Goal: Task Accomplishment & Management: Use online tool/utility

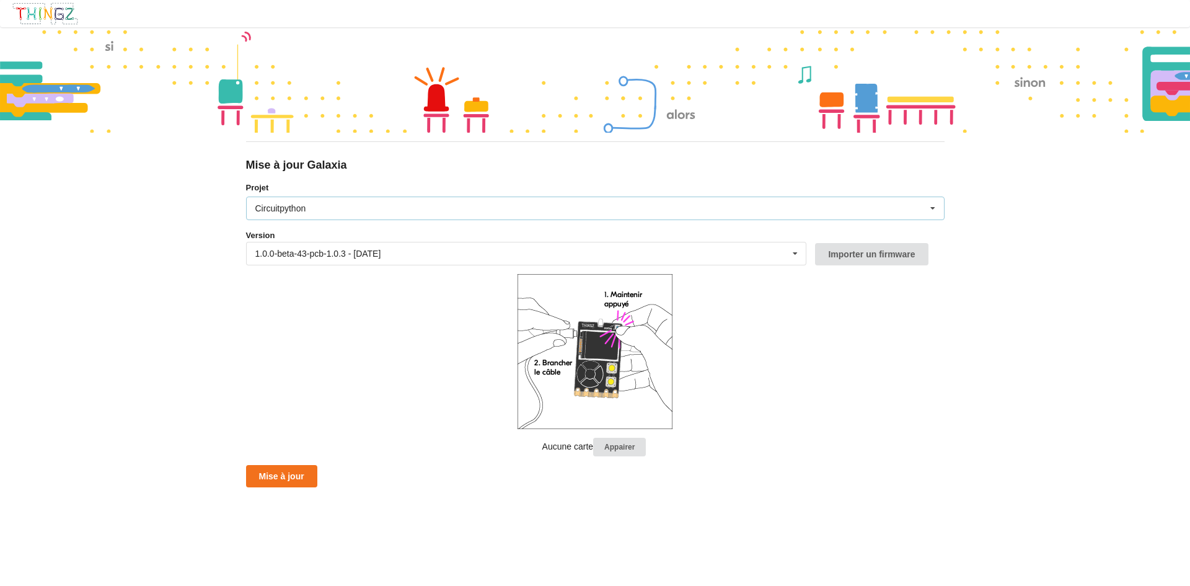
click at [331, 212] on div "Circuitpython Micropython Circuitpython" at bounding box center [595, 208] width 699 height 24
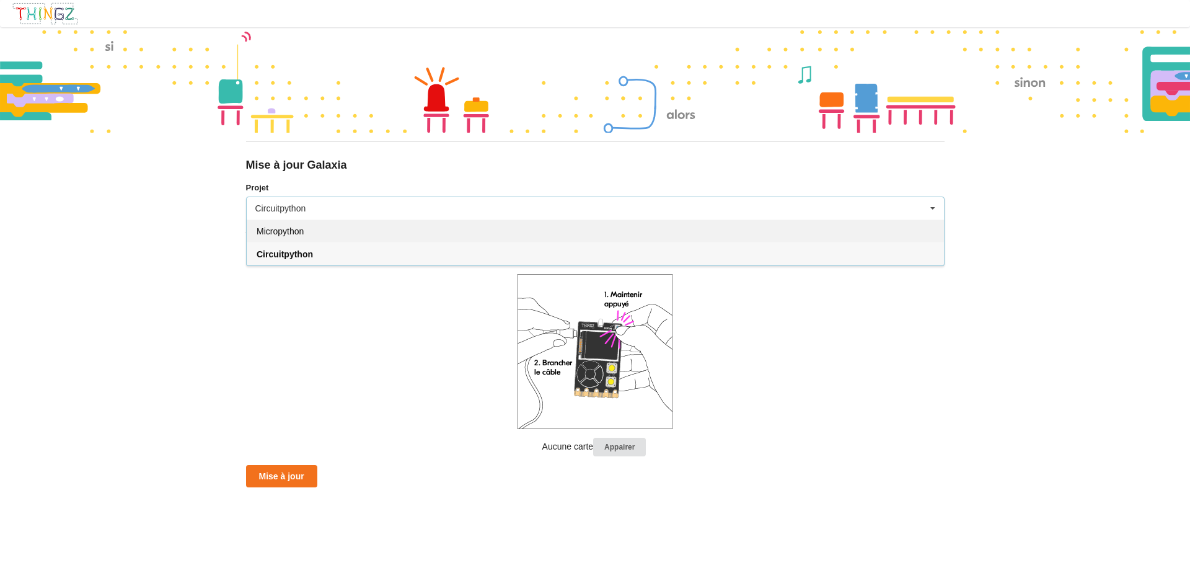
click at [322, 222] on div "Micropython" at bounding box center [595, 230] width 697 height 23
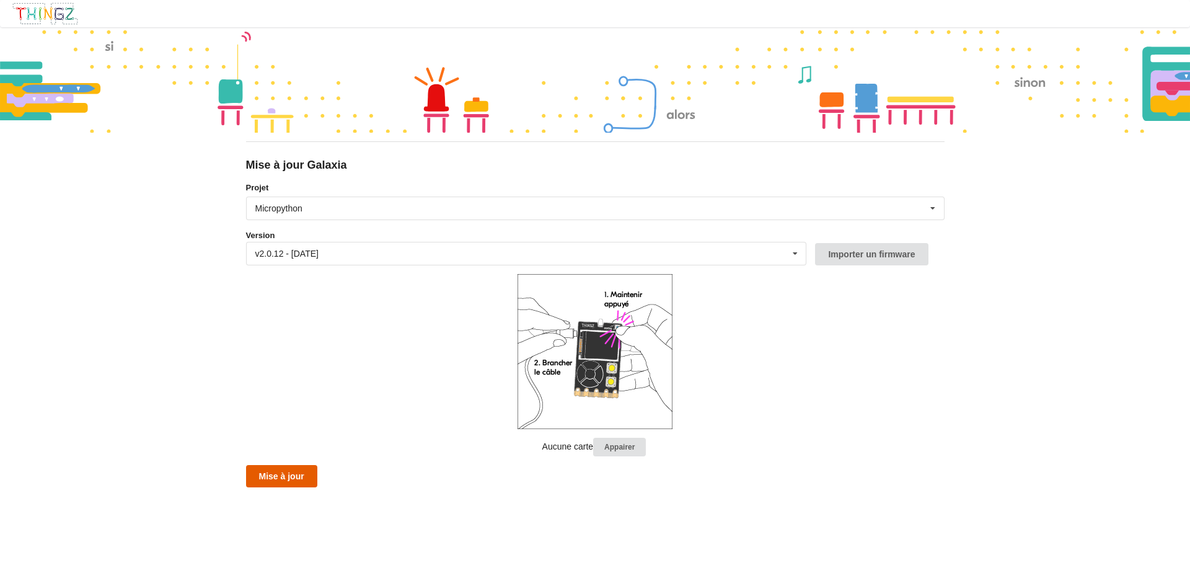
click at [299, 466] on button "Mise à jour" at bounding box center [281, 476] width 71 height 22
click at [267, 336] on form "Projet Micropython Micropython Circuitpython Version v2.0.12 - [DATE] v2.0.12 -…" at bounding box center [595, 335] width 699 height 306
click at [260, 480] on button "Mise à jour" at bounding box center [281, 476] width 71 height 22
click at [282, 465] on button "Mise à jour" at bounding box center [281, 476] width 71 height 22
drag, startPoint x: 301, startPoint y: 474, endPoint x: 263, endPoint y: 426, distance: 61.3
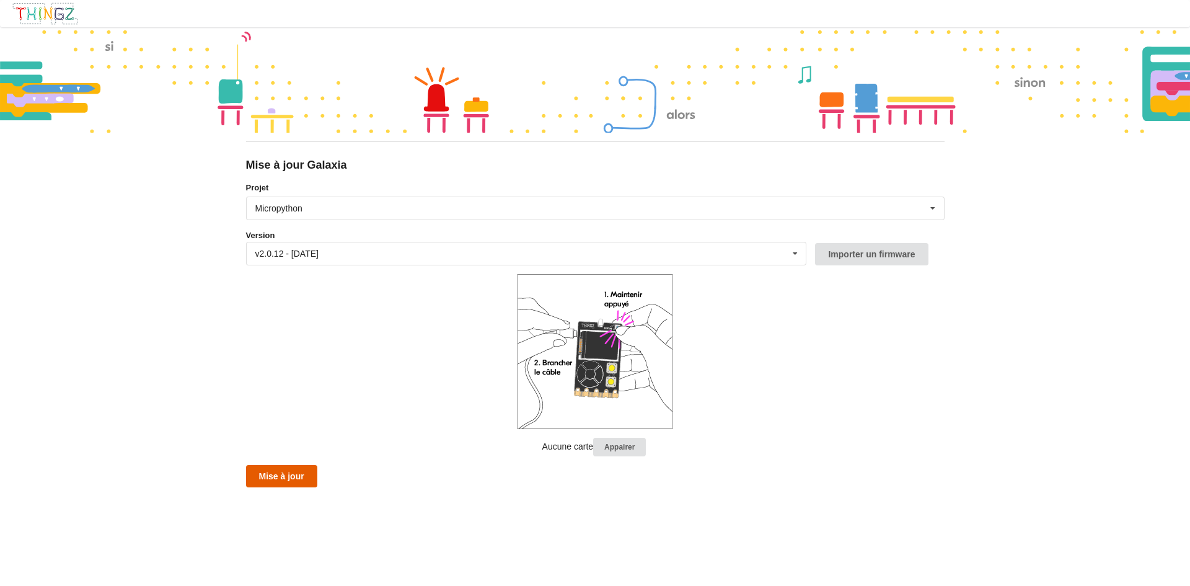
click at [301, 474] on button "Mise à jour" at bounding box center [281, 476] width 71 height 22
click at [270, 475] on button "Mise à jour" at bounding box center [281, 476] width 71 height 22
click at [287, 214] on div "Micropython Micropython Circuitpython" at bounding box center [595, 208] width 699 height 24
click at [179, 221] on div "Mise à jour Galaxia Projet Micropython Micropython Circuitpython Version v2.0.1…" at bounding box center [595, 293] width 1190 height 586
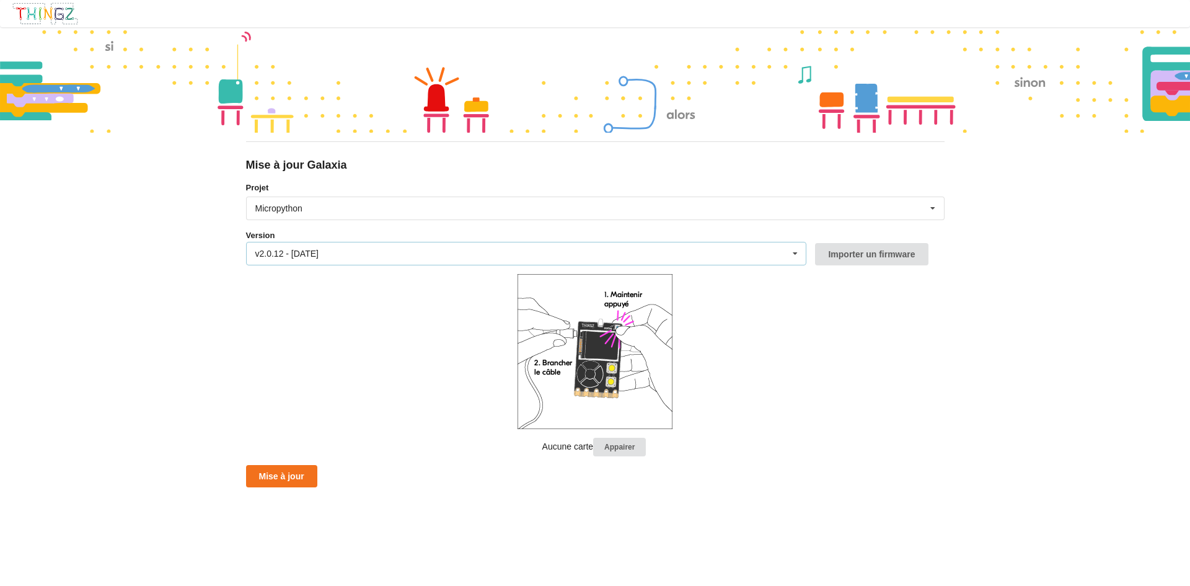
click at [302, 257] on div "v2.0.12 - [DATE]" at bounding box center [286, 253] width 63 height 9
click at [209, 256] on div "Mise à jour Galaxia Projet Micropython Micropython Circuitpython Version v2.0.1…" at bounding box center [595, 293] width 1190 height 586
click at [260, 213] on div "Micropython" at bounding box center [278, 208] width 47 height 9
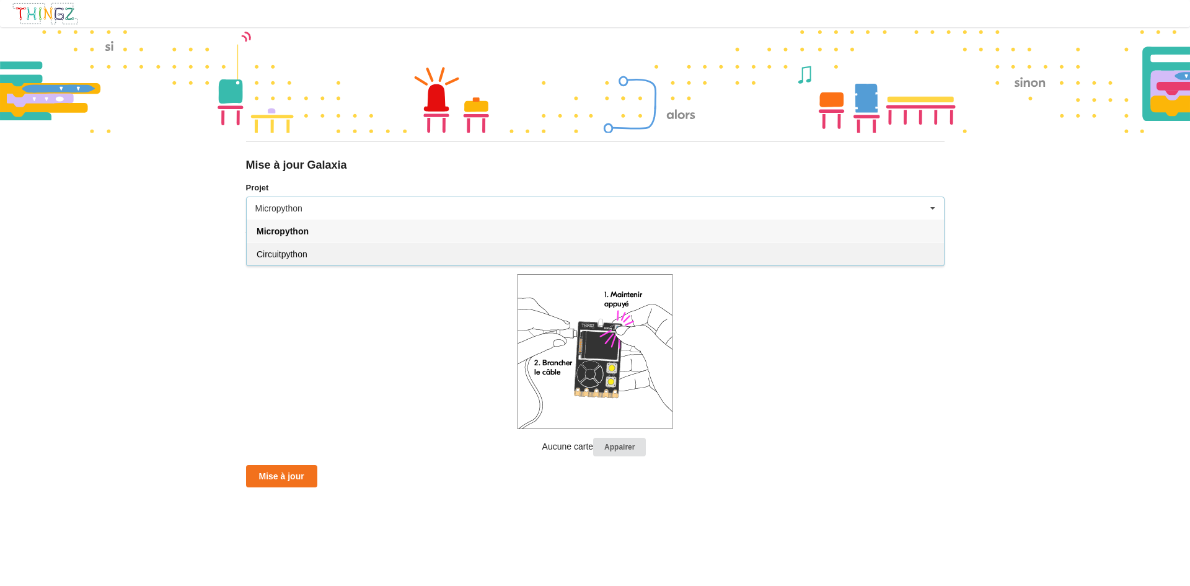
click at [276, 252] on span "Circuitpython" at bounding box center [282, 254] width 51 height 10
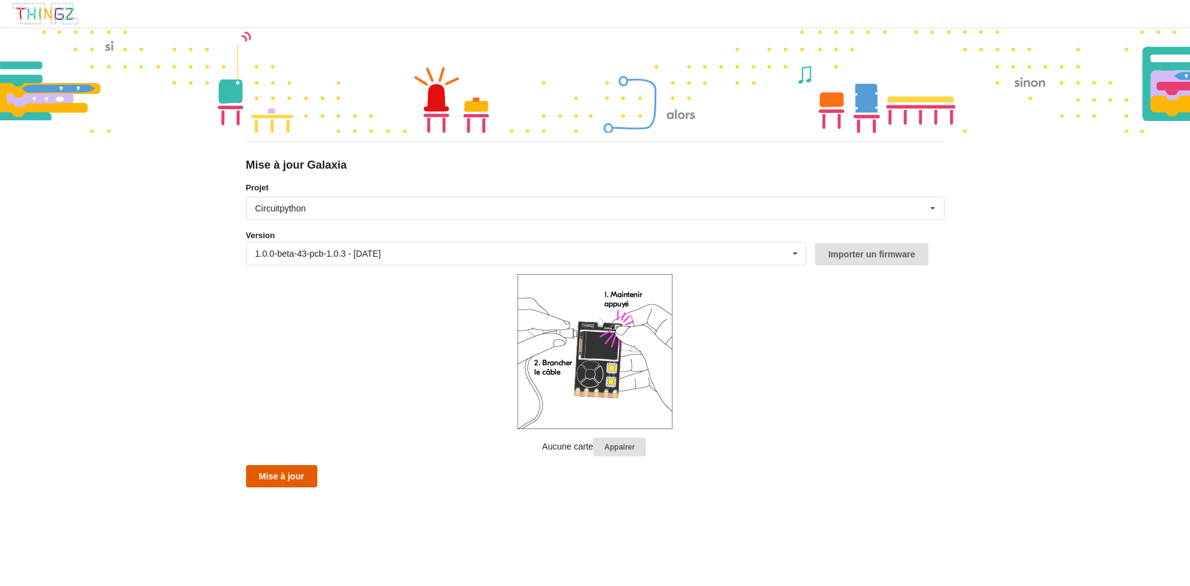
click at [296, 470] on button "Mise à jour" at bounding box center [281, 476] width 71 height 22
click at [298, 204] on div "Circuitpython" at bounding box center [280, 208] width 51 height 9
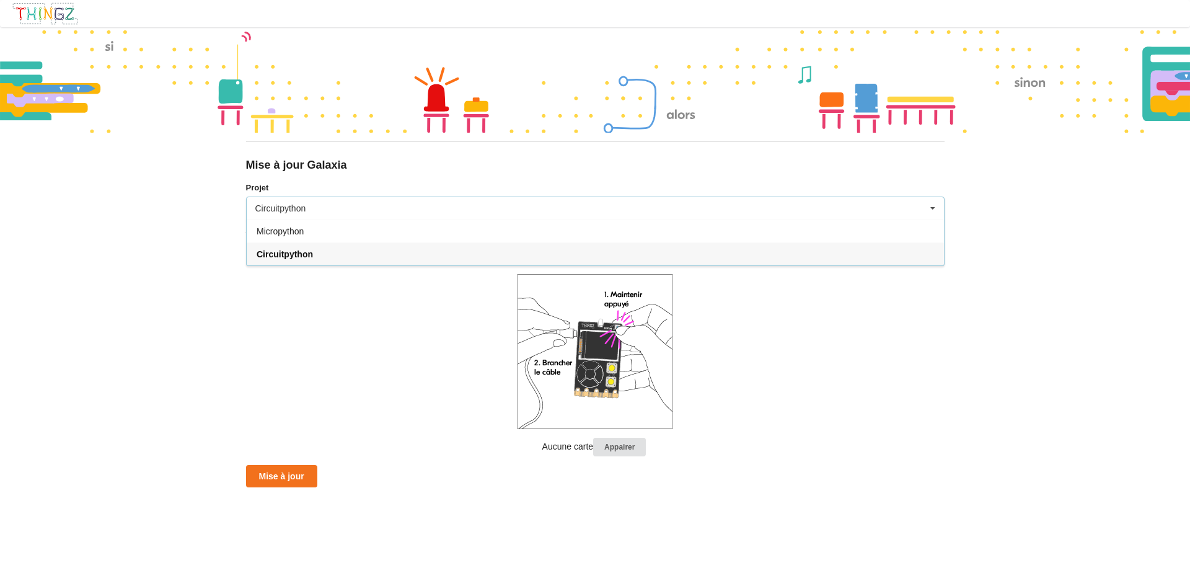
click at [296, 217] on div "Circuitpython Micropython Circuitpython" at bounding box center [595, 208] width 699 height 24
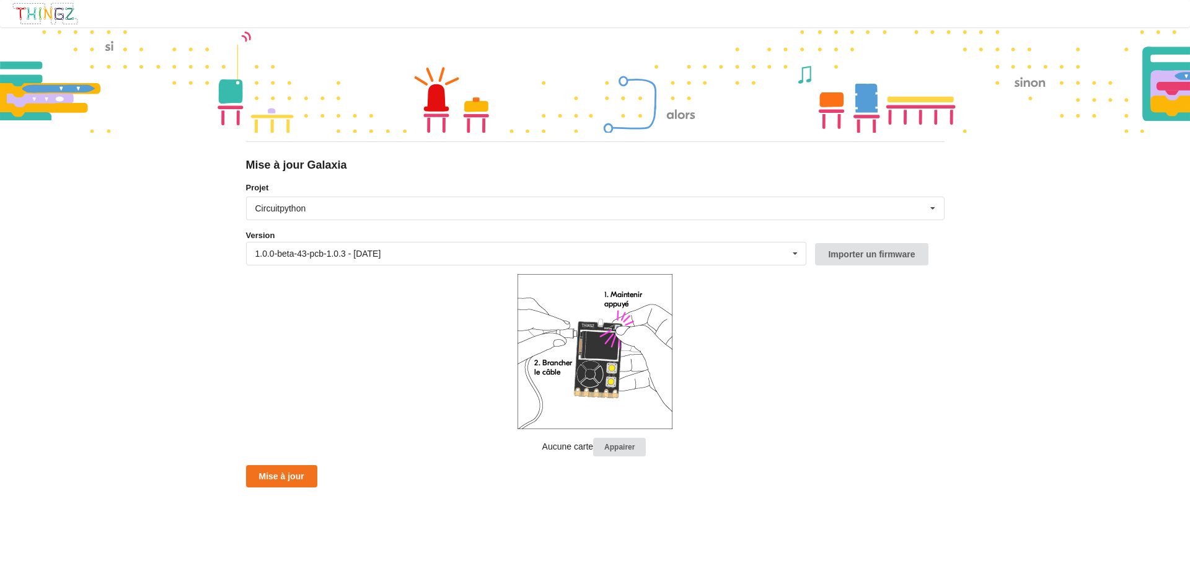
click at [294, 221] on form "Projet Circuitpython Micropython Circuitpython Version 1.0.0-beta-43-pcb-1.0.3 …" at bounding box center [595, 335] width 699 height 306
click at [294, 210] on div "Circuitpython" at bounding box center [280, 208] width 51 height 9
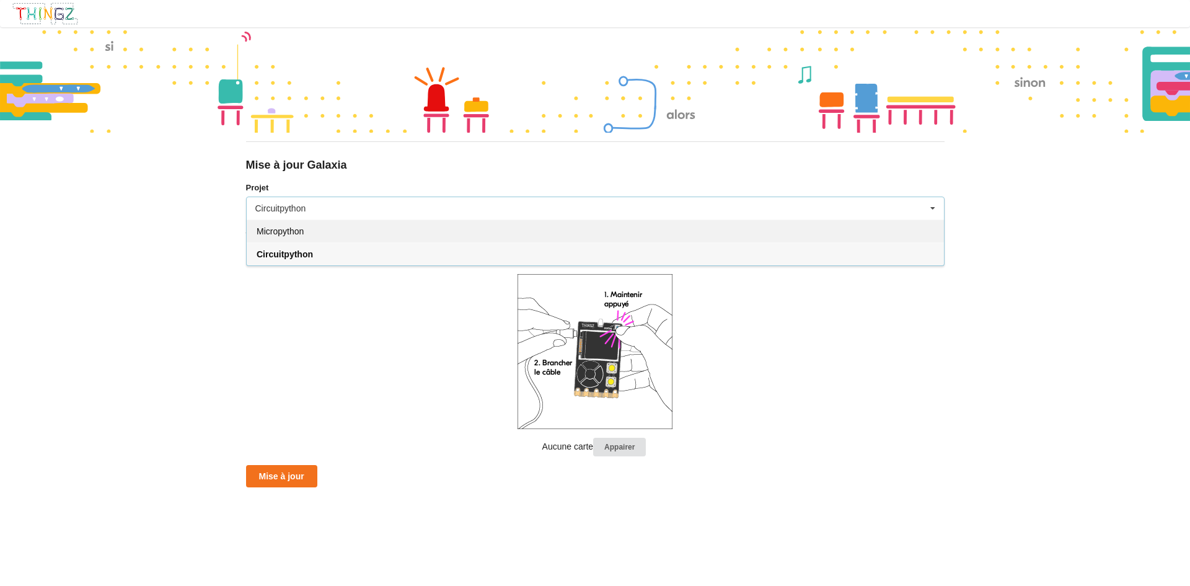
click at [294, 224] on div "Micropython" at bounding box center [595, 230] width 697 height 23
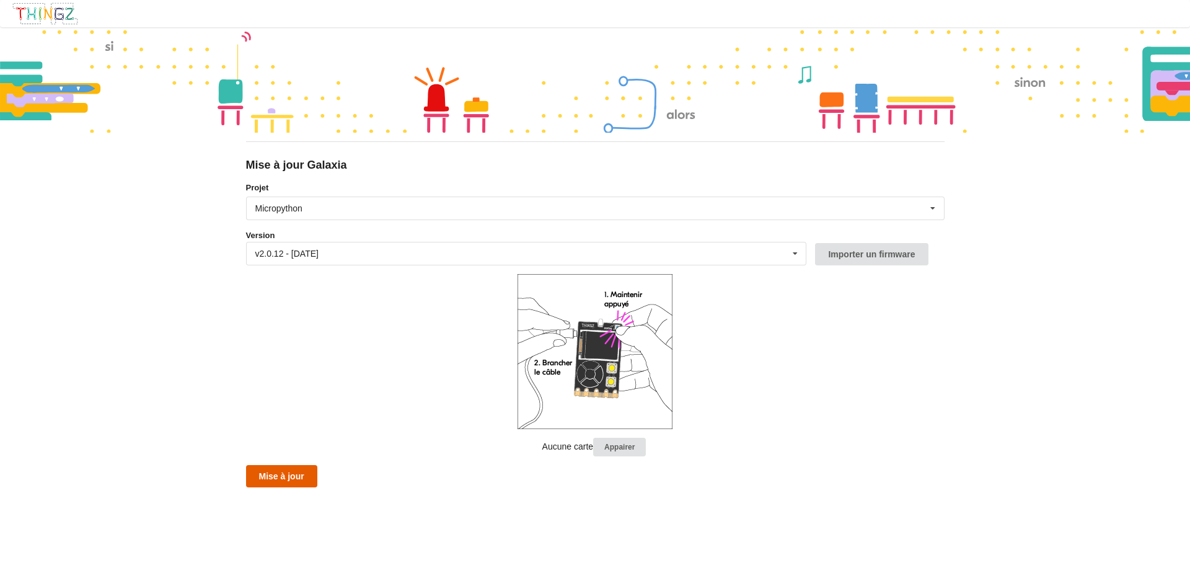
click at [283, 470] on button "Mise à jour" at bounding box center [281, 476] width 71 height 22
click at [294, 472] on button "Mise à jour" at bounding box center [281, 476] width 71 height 22
click at [632, 446] on button "Appairer" at bounding box center [619, 447] width 53 height 19
click at [608, 455] on button "Appairer" at bounding box center [619, 447] width 53 height 19
click at [324, 203] on div "Micropython Micropython Circuitpython" at bounding box center [595, 208] width 699 height 24
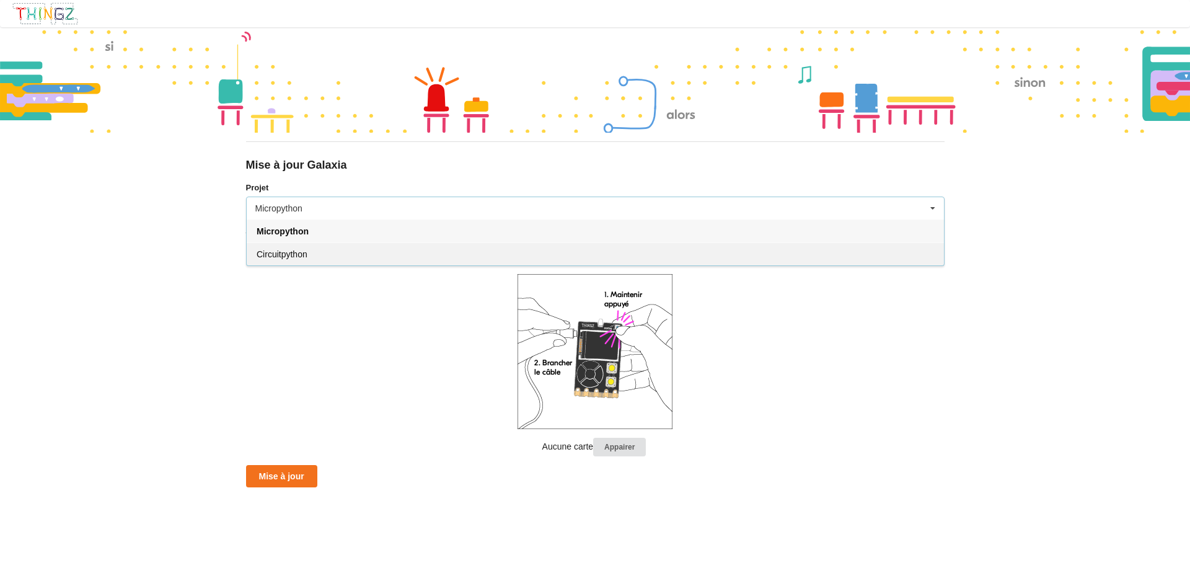
click at [323, 252] on div "Circuitpython" at bounding box center [595, 253] width 697 height 23
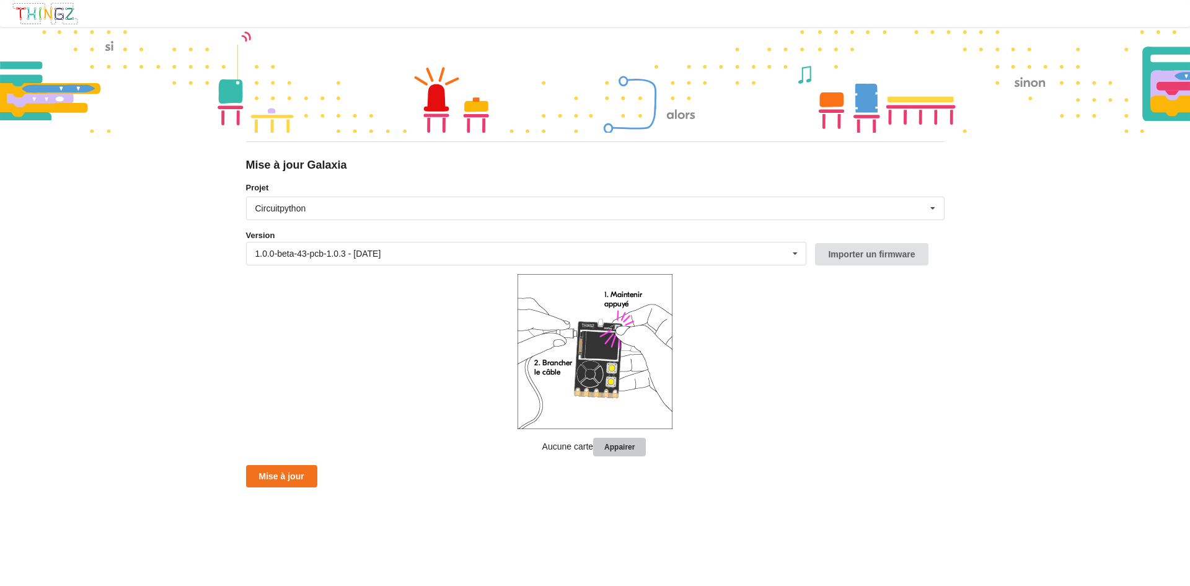
click at [620, 450] on button "Appairer" at bounding box center [619, 447] width 53 height 19
click at [375, 216] on div "Circuitpython Micropython Circuitpython" at bounding box center [595, 208] width 699 height 24
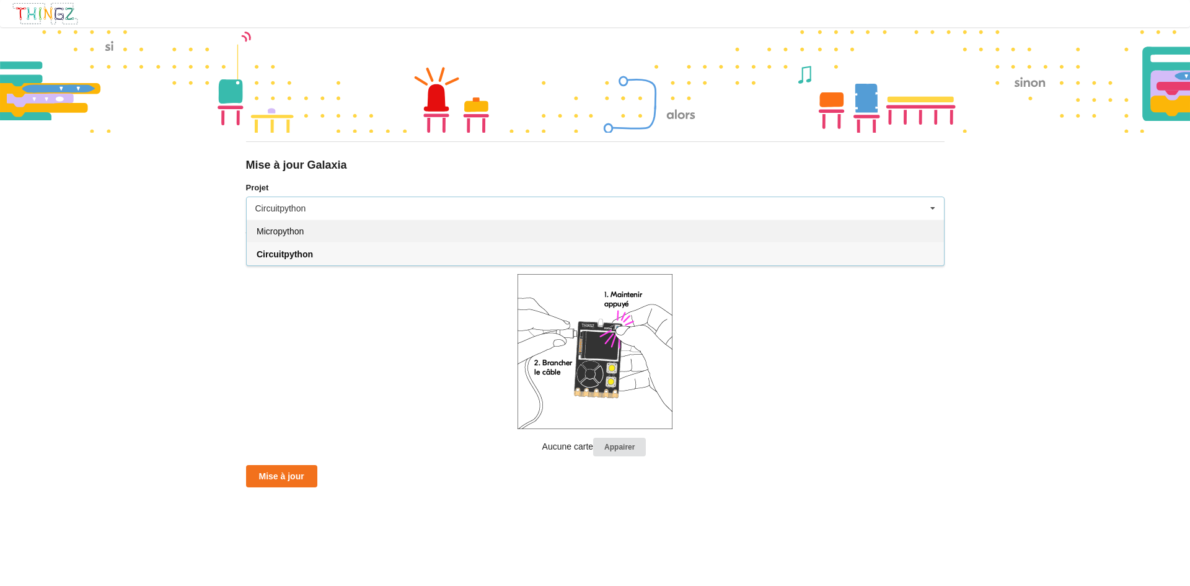
click at [353, 236] on div "Micropython" at bounding box center [595, 230] width 697 height 23
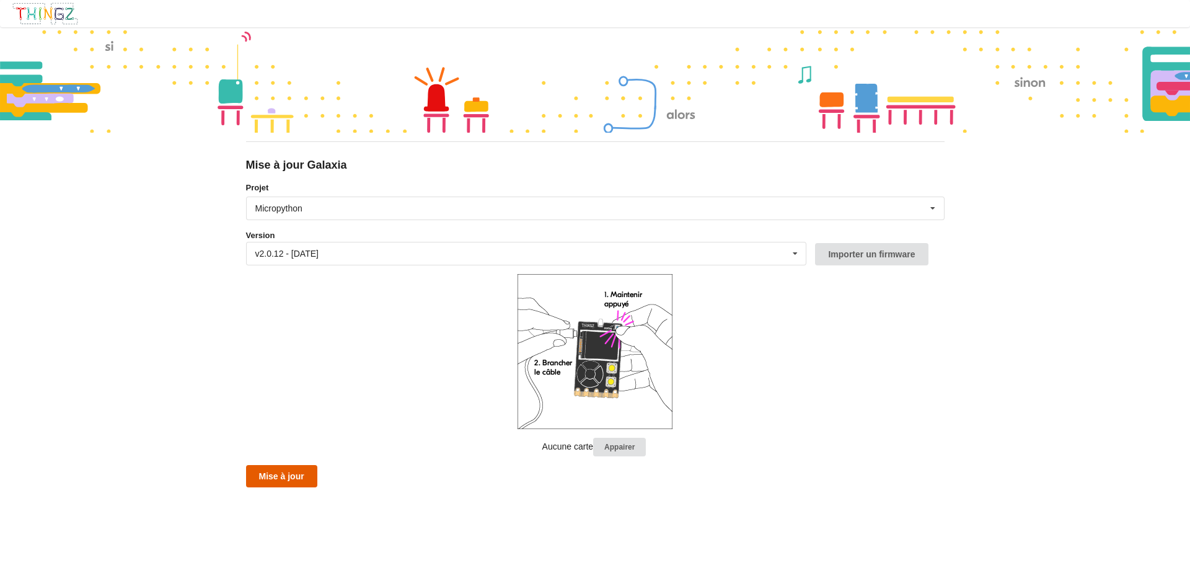
click at [295, 465] on button "Mise à jour" at bounding box center [281, 476] width 71 height 22
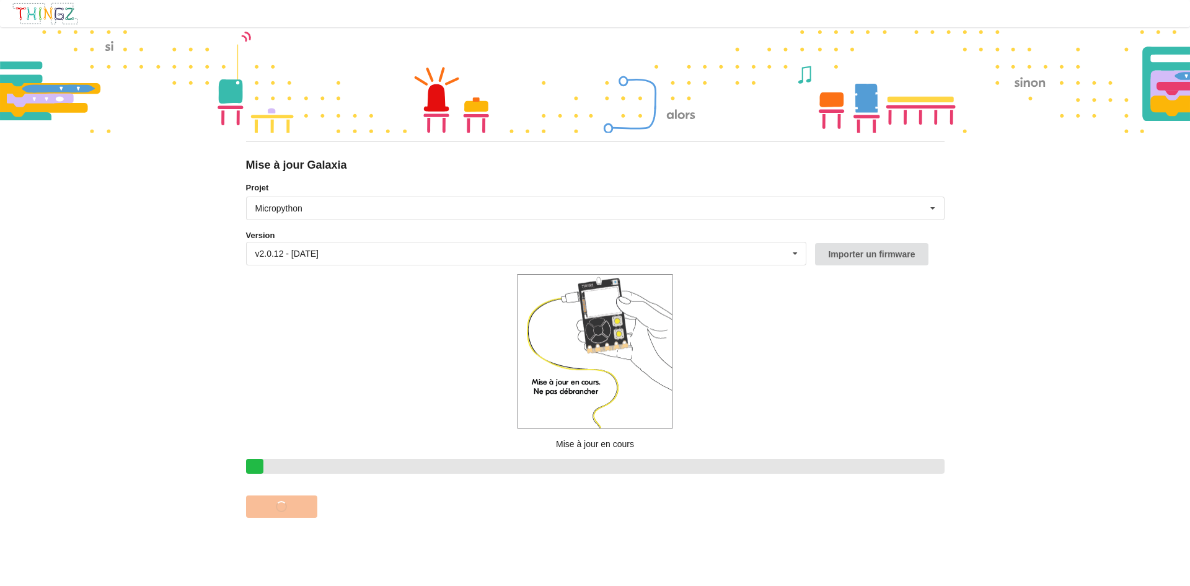
drag, startPoint x: 284, startPoint y: 468, endPoint x: 290, endPoint y: 414, distance: 54.3
click at [284, 468] on div at bounding box center [595, 466] width 699 height 15
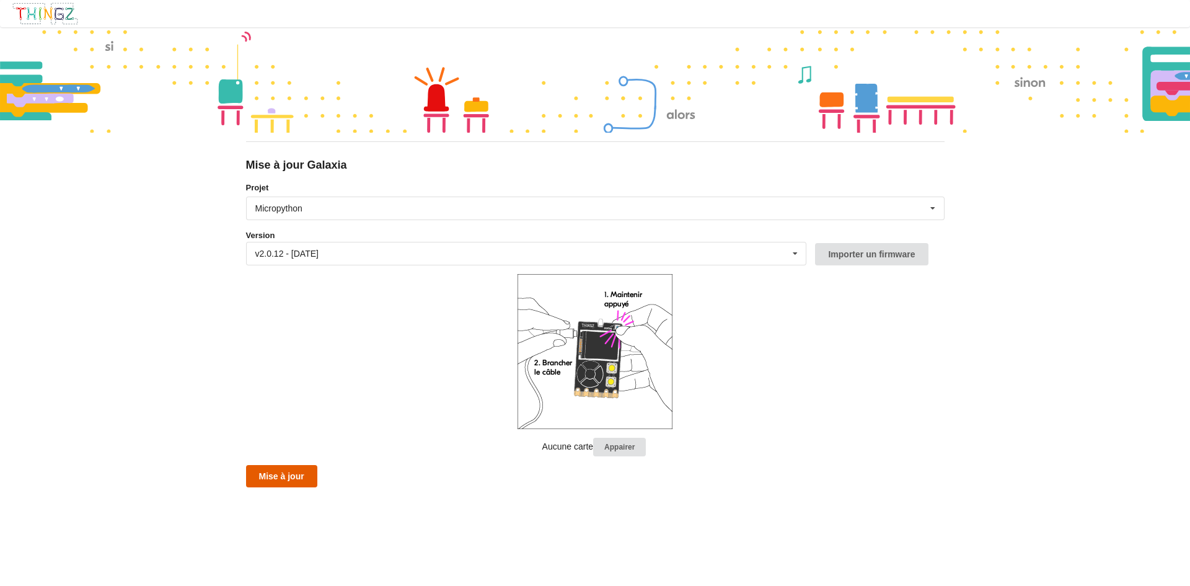
click at [300, 472] on button "Mise à jour" at bounding box center [281, 476] width 71 height 22
click at [296, 468] on button "Mise à jour" at bounding box center [281, 476] width 71 height 22
click at [169, 40] on div at bounding box center [595, 79] width 1190 height 105
drag, startPoint x: 169, startPoint y: 40, endPoint x: 126, endPoint y: 51, distance: 45.0
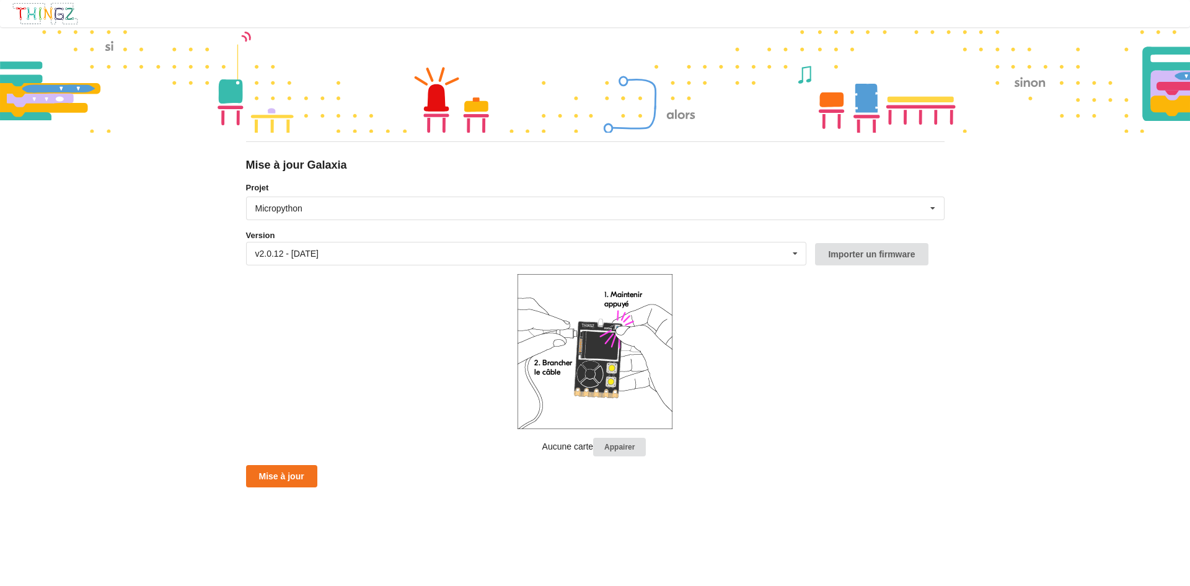
click at [126, 51] on div at bounding box center [595, 79] width 1190 height 105
click at [281, 484] on button "Mise à jour" at bounding box center [281, 476] width 71 height 22
click at [833, 265] on button "Importer un firmware" at bounding box center [871, 254] width 113 height 22
click at [303, 477] on button "Mise à jour" at bounding box center [281, 476] width 71 height 22
click at [281, 472] on button "Mise à jour" at bounding box center [281, 476] width 71 height 22
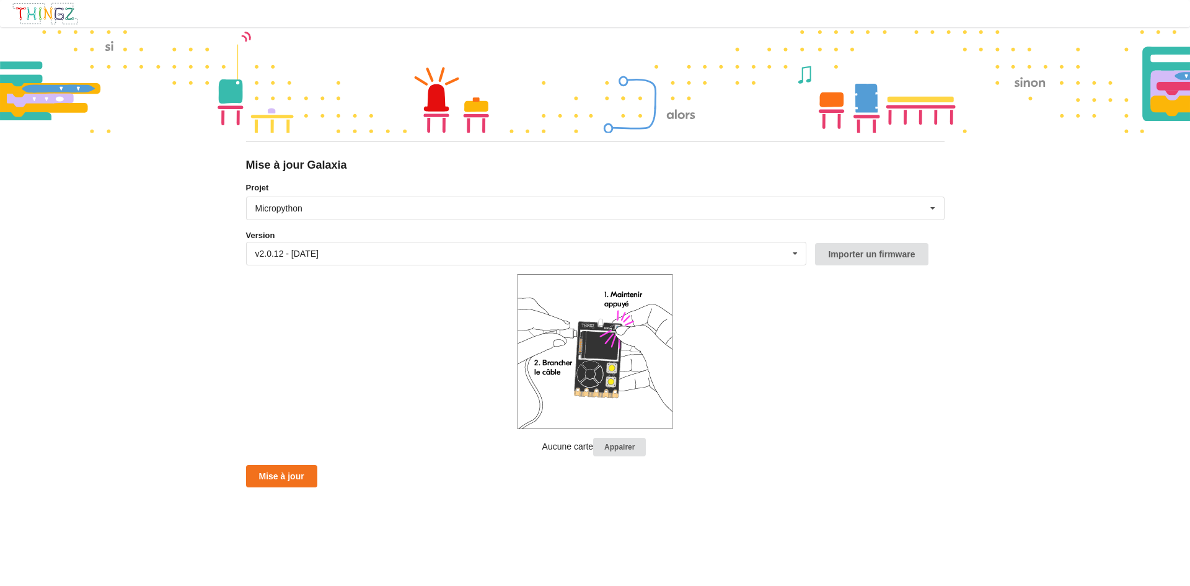
click at [289, 43] on div at bounding box center [595, 79] width 1190 height 105
